Goal: Find specific page/section: Find specific page/section

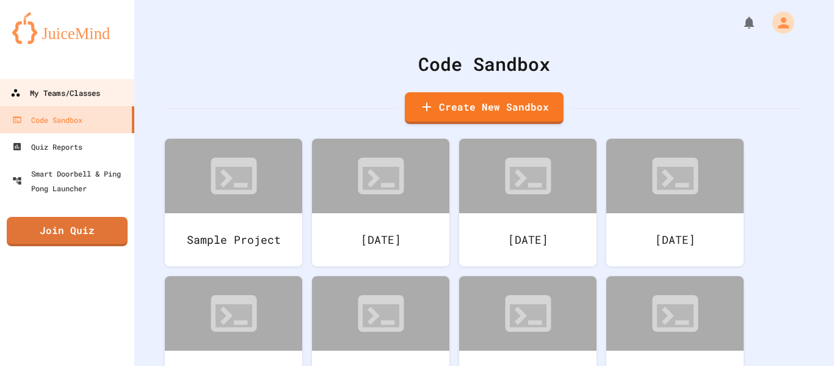
click at [80, 90] on div "My Teams/Classes" at bounding box center [55, 92] width 90 height 15
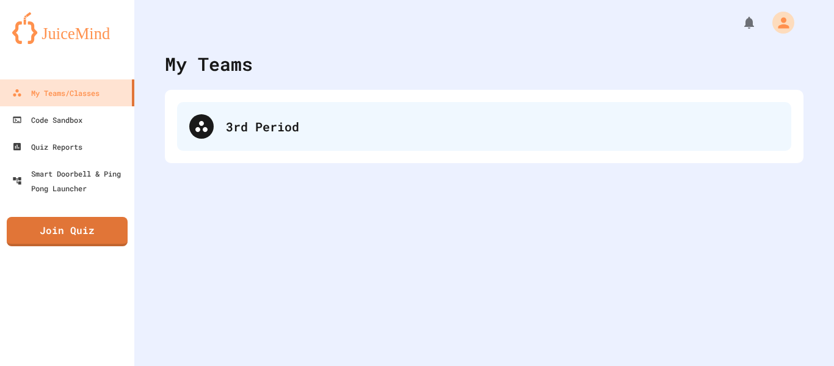
click at [220, 106] on div "3rd Period" at bounding box center [484, 126] width 614 height 49
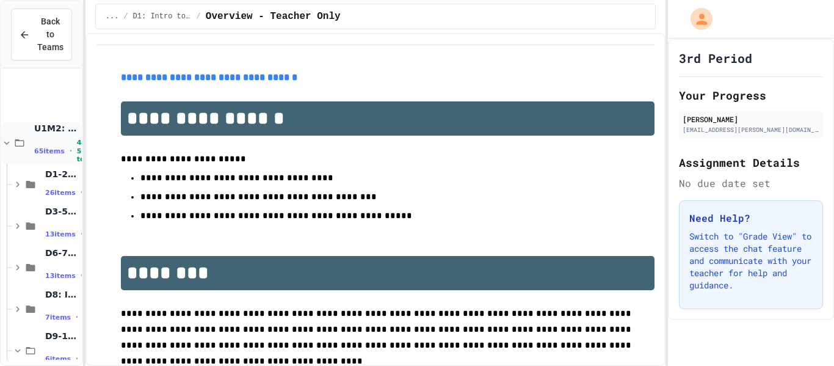
scroll to position [235, 0]
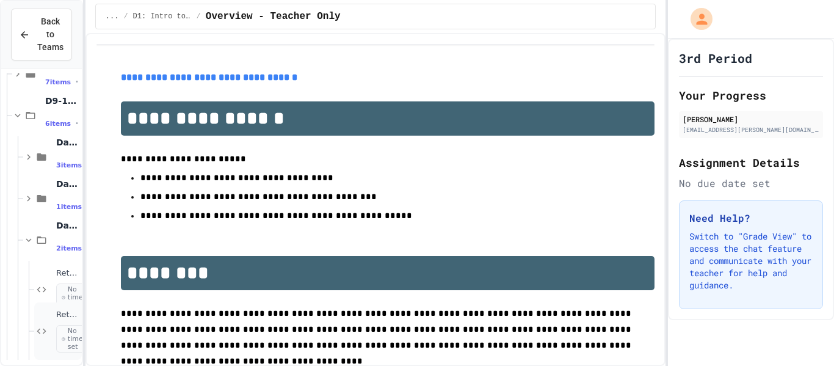
click at [45, 319] on div "Reteach & Retest Homework Problem #2 No time set" at bounding box center [58, 330] width 48 height 57
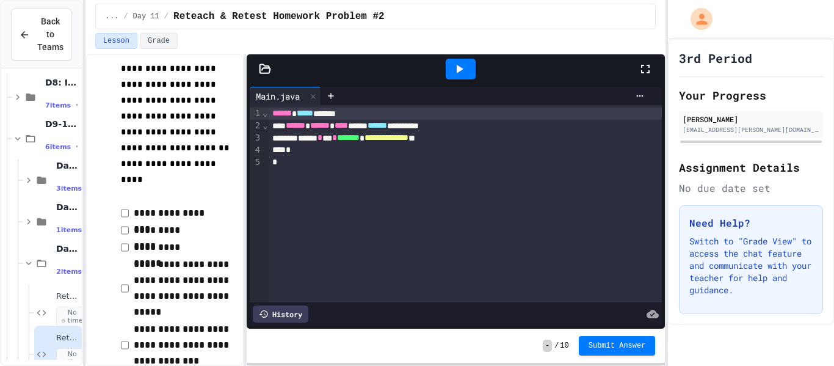
scroll to position [87, 0]
